Goal: Task Accomplishment & Management: Use online tool/utility

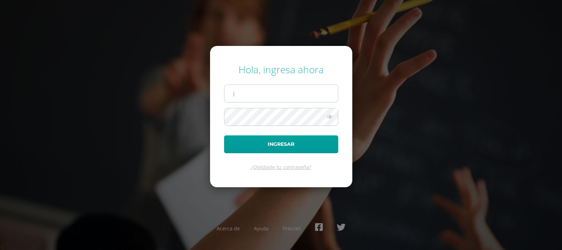
type input "[EMAIL_ADDRESS][DOMAIN_NAME]"
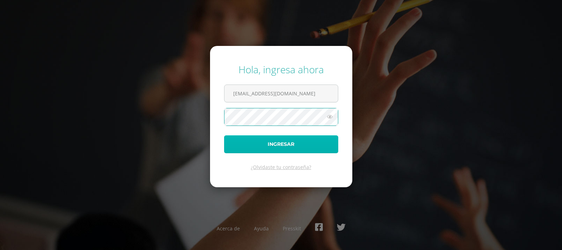
click at [294, 144] on button "Ingresar" at bounding box center [281, 144] width 114 height 18
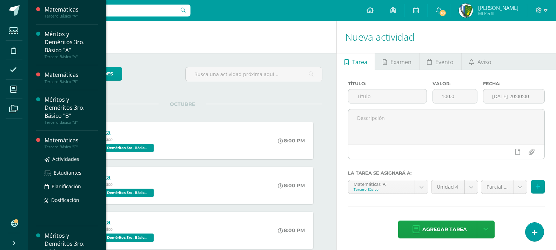
click at [73, 143] on div "Matemáticas" at bounding box center [71, 141] width 53 height 8
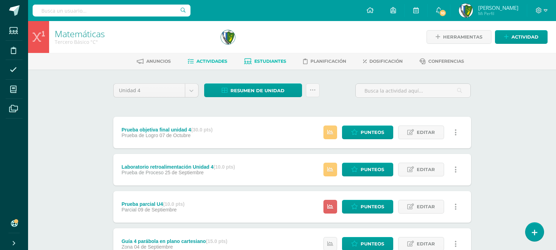
click at [281, 65] on link "Estudiantes" at bounding box center [265, 61] width 42 height 11
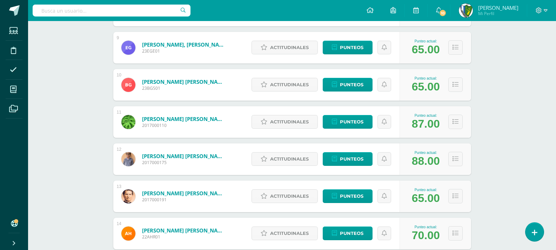
scroll to position [453, 0]
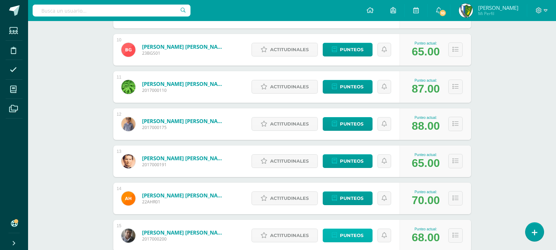
click at [351, 236] on span "Punteos" at bounding box center [352, 235] width 24 height 13
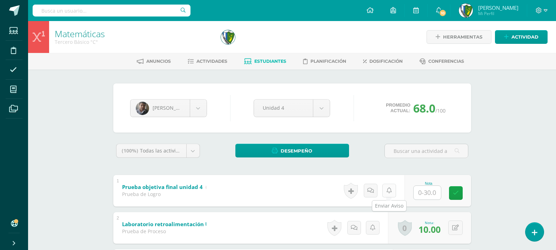
scroll to position [35, 0]
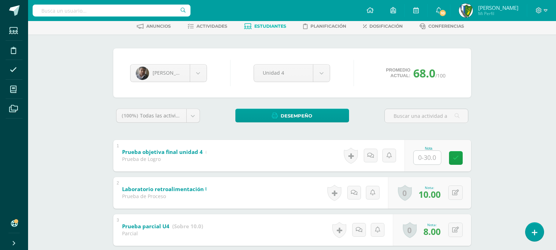
click at [433, 160] on input "text" at bounding box center [427, 158] width 27 height 14
type input "23"
click at [200, 74] on body "Estudiantes Disciplina Asistencia Mis cursos Archivos Soporte Ayuda Reportar un…" at bounding box center [278, 203] width 556 height 477
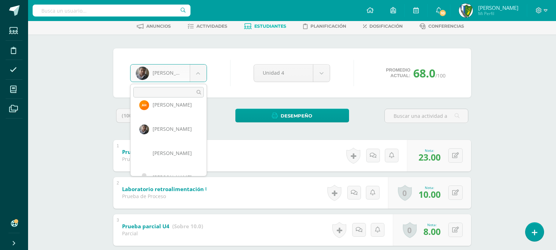
scroll to position [339, 0]
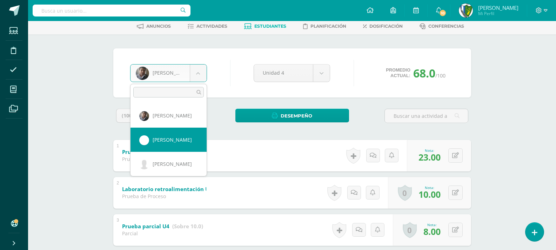
select select "557"
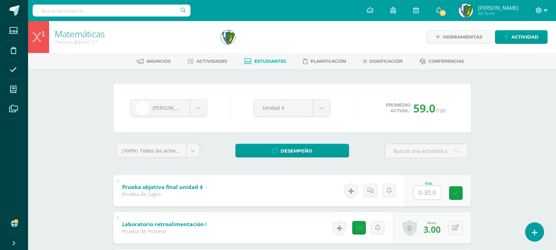
click at [545, 10] on icon at bounding box center [546, 10] width 4 height 6
click at [526, 48] on span "Cerrar sesión" at bounding box center [524, 48] width 32 height 7
